Goal: Task Accomplishment & Management: Manage account settings

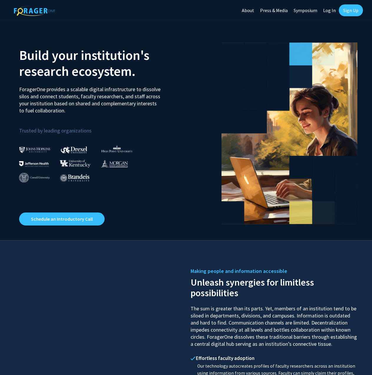
click at [329, 11] on link "Log In" at bounding box center [329, 10] width 19 height 21
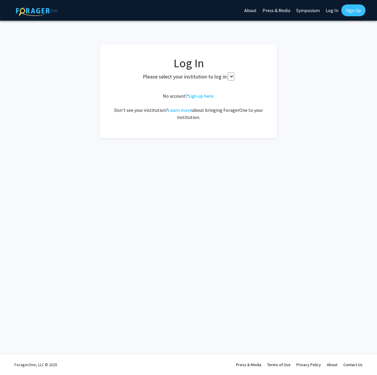
select select
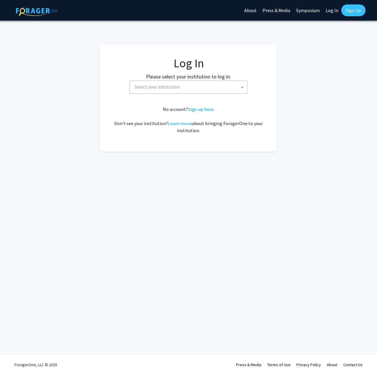
click at [201, 86] on span "Select your institution" at bounding box center [189, 87] width 115 height 12
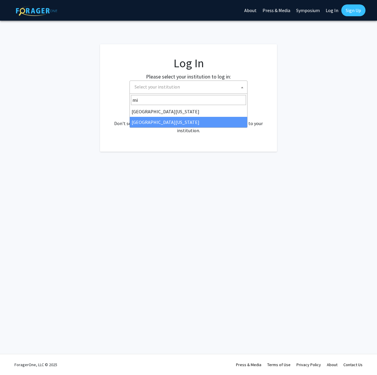
type input "mi"
select select "33"
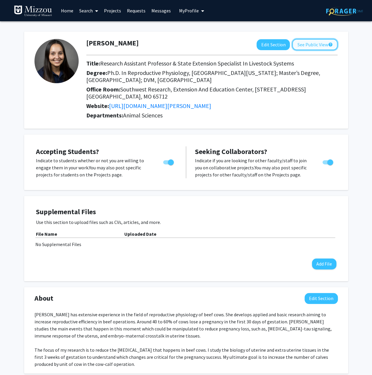
click at [308, 46] on button "See Public View help" at bounding box center [314, 44] width 45 height 11
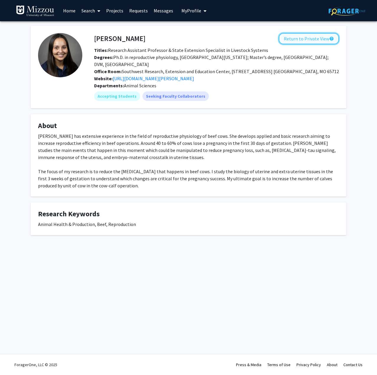
click at [314, 42] on button "Return to Private View help" at bounding box center [309, 38] width 60 height 11
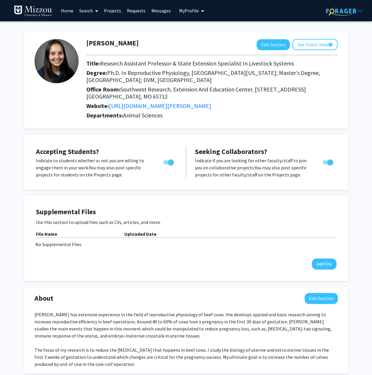
click at [55, 57] on img at bounding box center [56, 61] width 44 height 44
click at [280, 42] on button "Edit Section" at bounding box center [273, 44] width 33 height 11
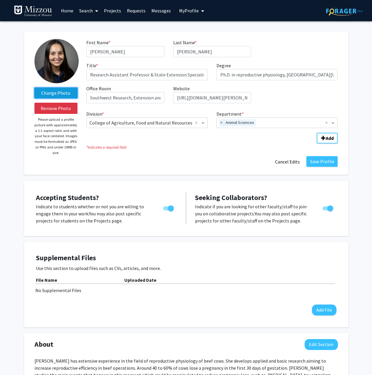
click at [56, 93] on label "Change Photo" at bounding box center [55, 93] width 43 height 11
click at [0, 0] on input "Change Photo" at bounding box center [0, 0] width 0 height 0
